Goal: Consume media (video, audio)

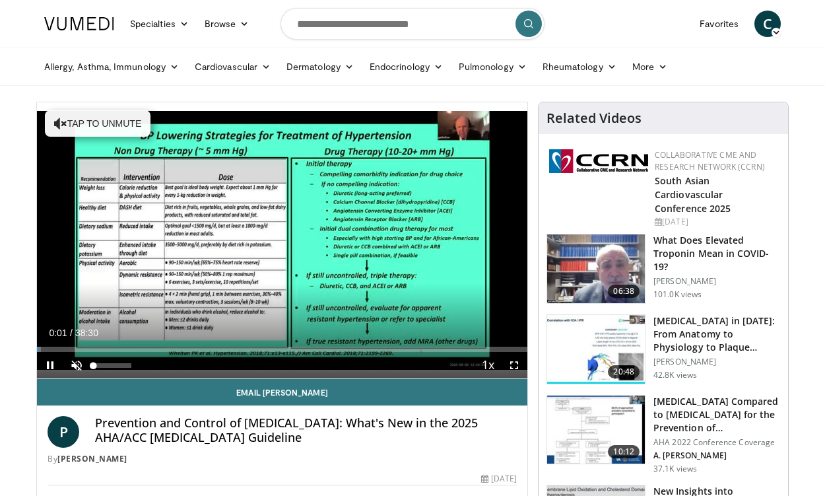
click at [75, 365] on span "Video Player" at bounding box center [76, 365] width 26 height 26
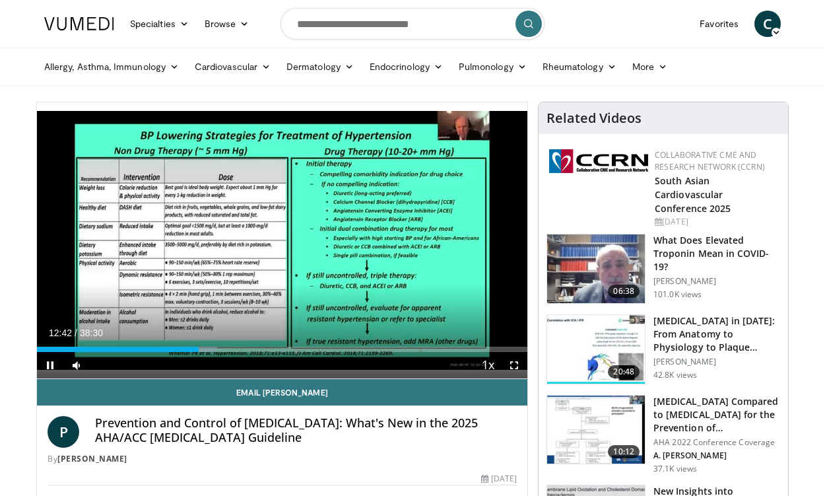
click at [48, 362] on span "Video Player" at bounding box center [50, 365] width 26 height 26
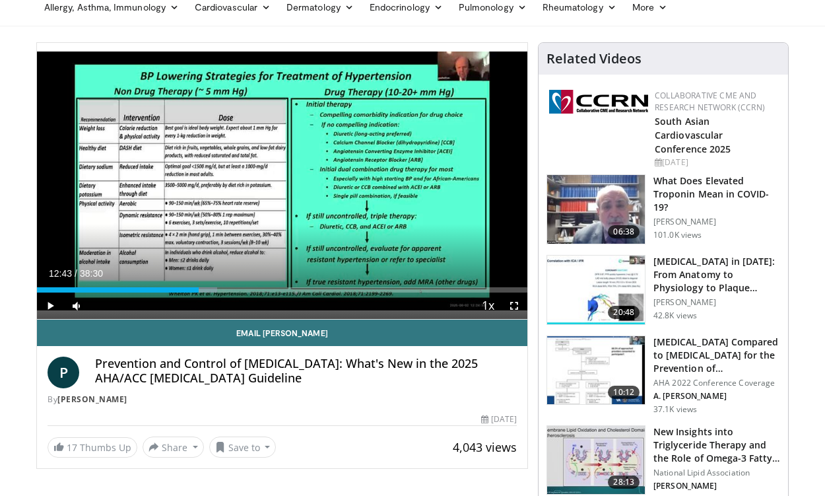
scroll to position [26, 0]
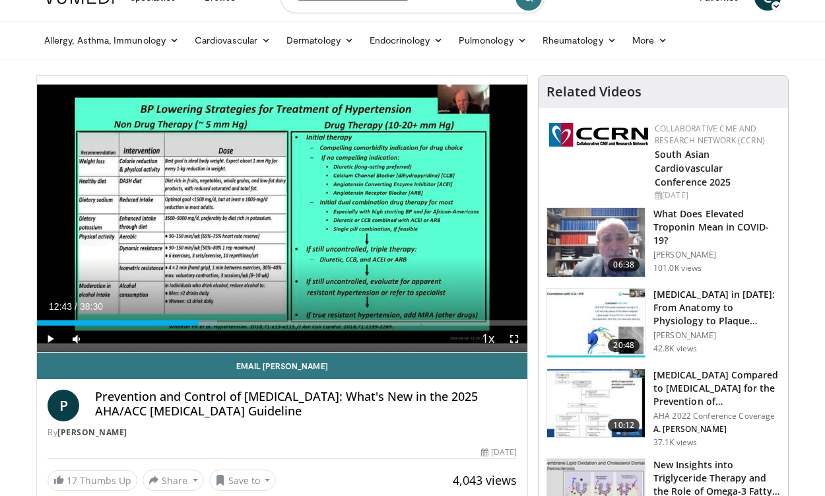
click at [49, 338] on span "Video Player" at bounding box center [50, 339] width 26 height 26
click at [54, 336] on span "Video Player" at bounding box center [50, 339] width 26 height 26
click at [48, 339] on span "Video Player" at bounding box center [50, 339] width 26 height 26
click at [52, 338] on span "Video Player" at bounding box center [50, 339] width 26 height 26
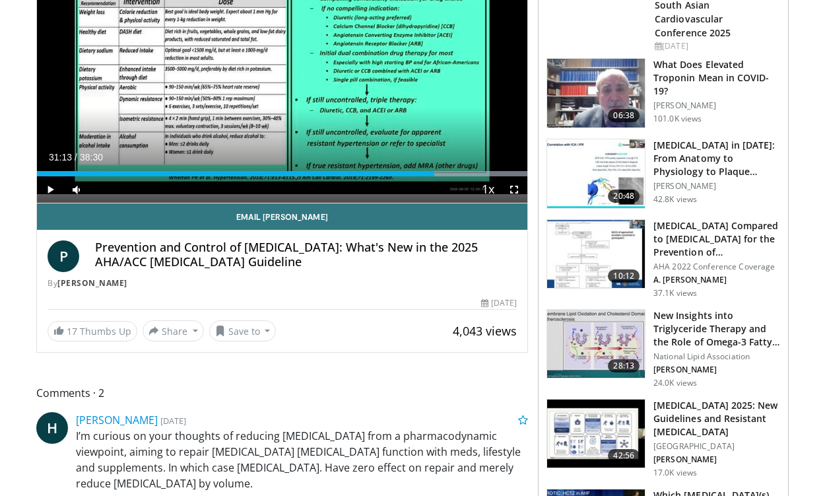
scroll to position [221, 0]
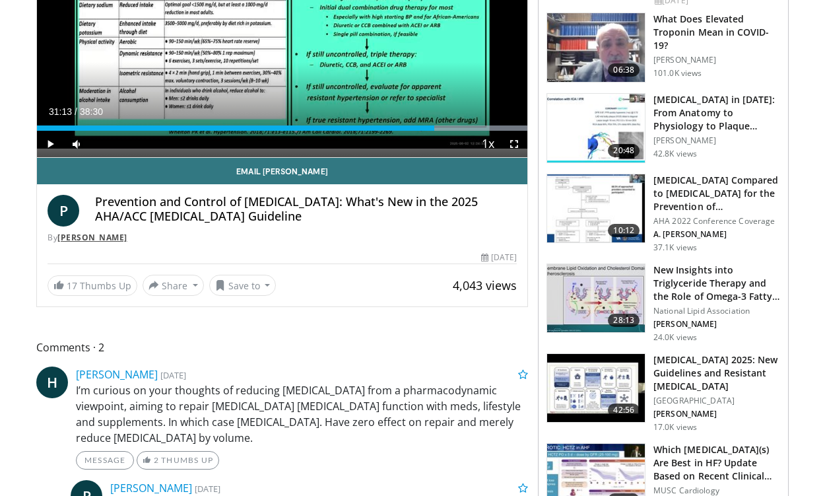
click at [105, 236] on link "[PERSON_NAME]" at bounding box center [92, 237] width 70 height 11
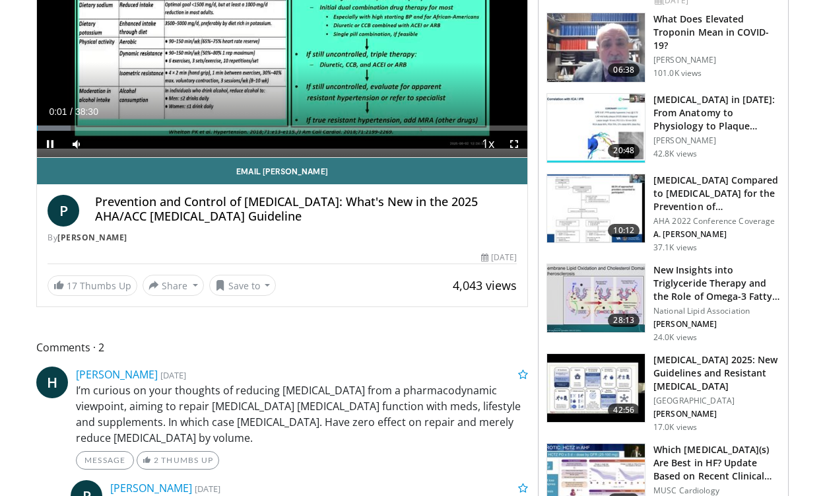
click at [50, 142] on span "Video Player" at bounding box center [50, 144] width 26 height 26
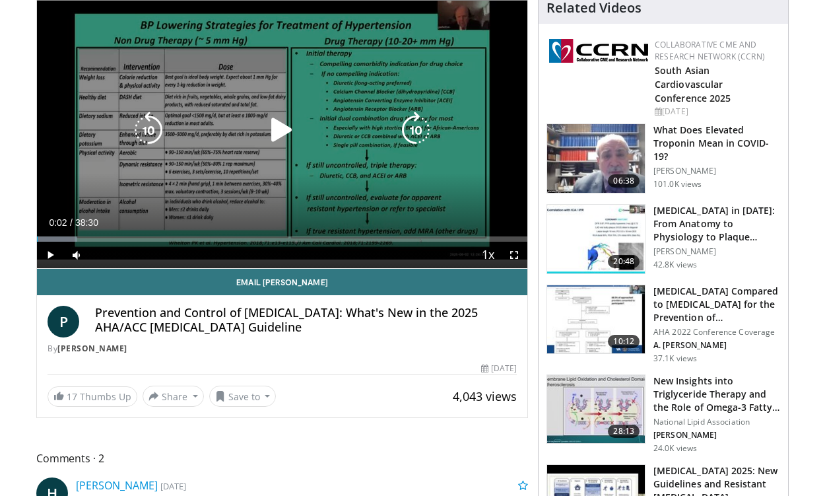
scroll to position [108, 0]
